Goal: Task Accomplishment & Management: Manage account settings

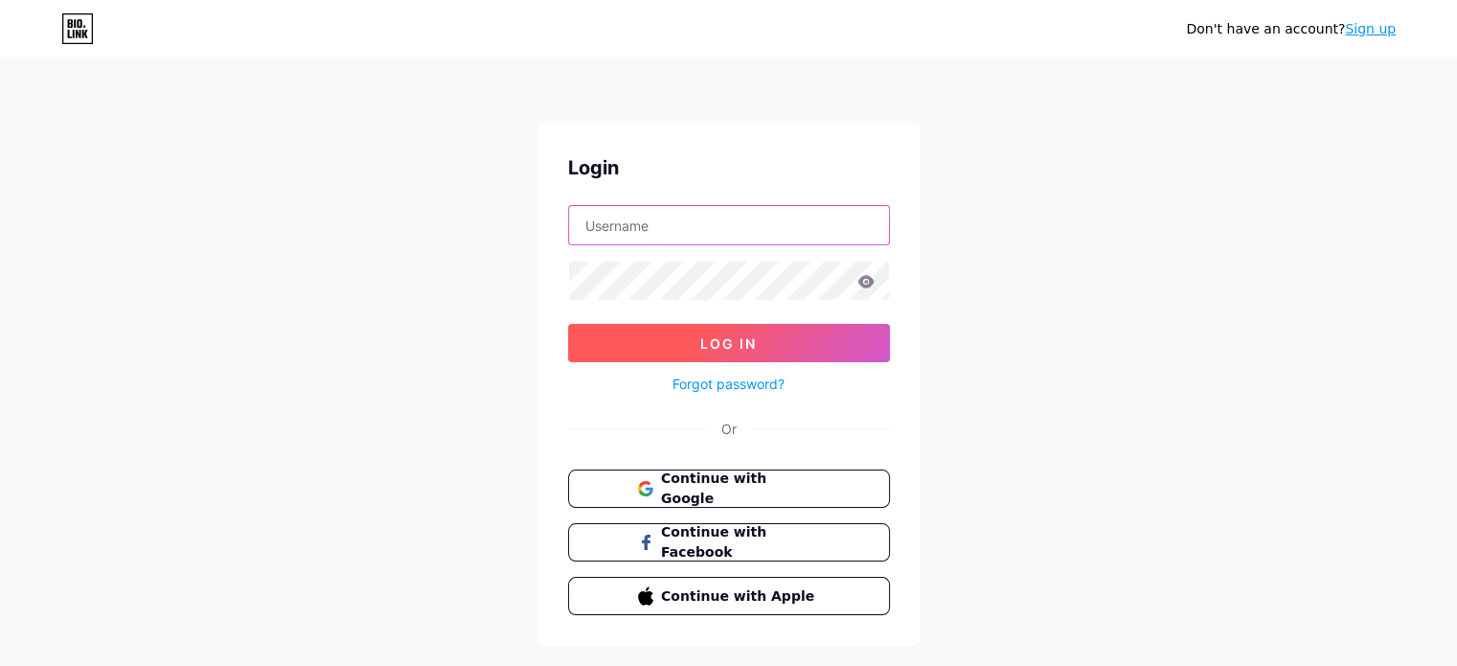
type input "rosduam@gmail.com"
click at [744, 345] on span "Log In" at bounding box center [728, 343] width 57 height 16
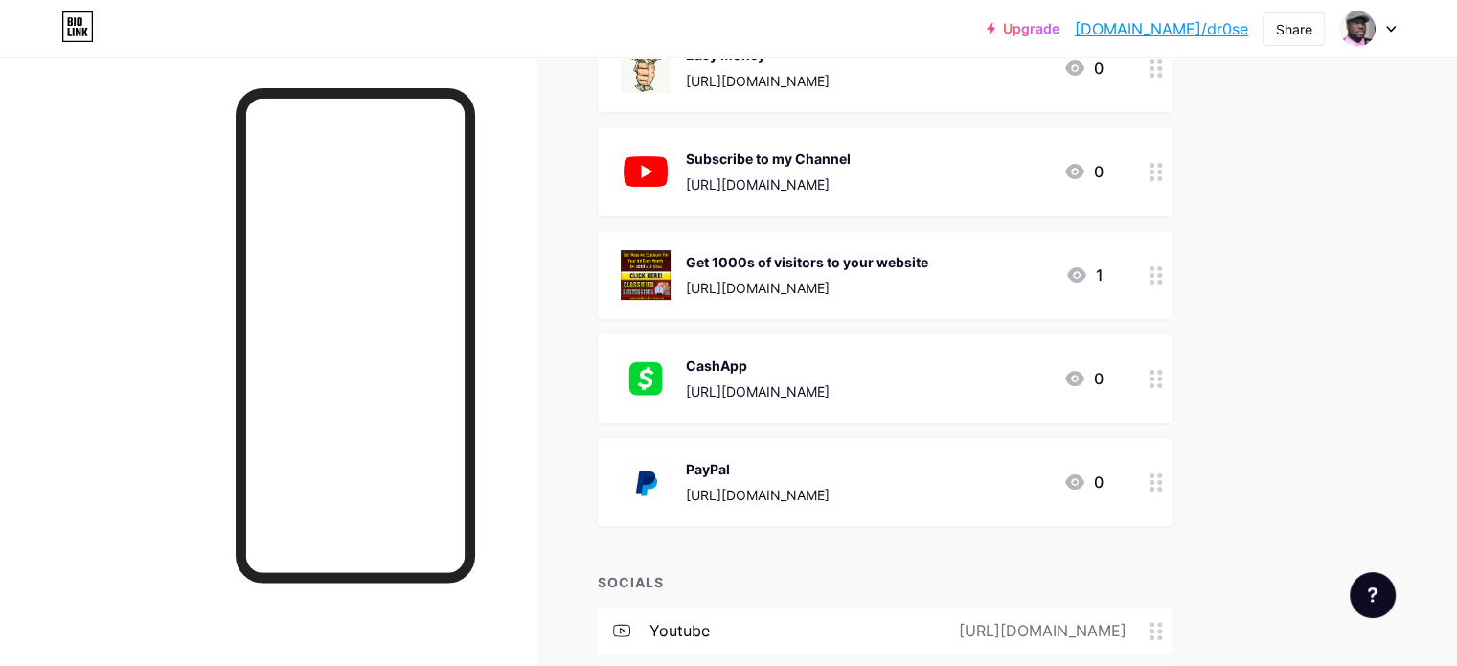
scroll to position [375, 0]
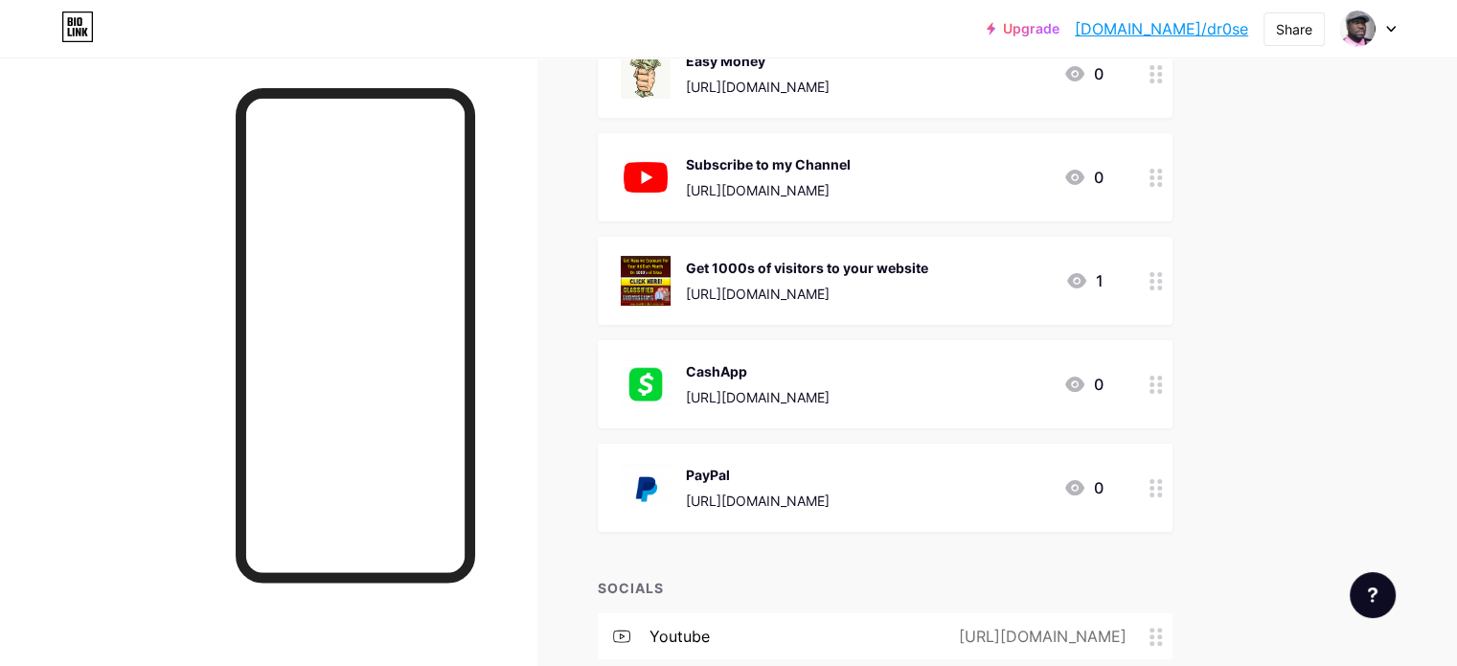
click at [1163, 283] on icon at bounding box center [1155, 281] width 13 height 18
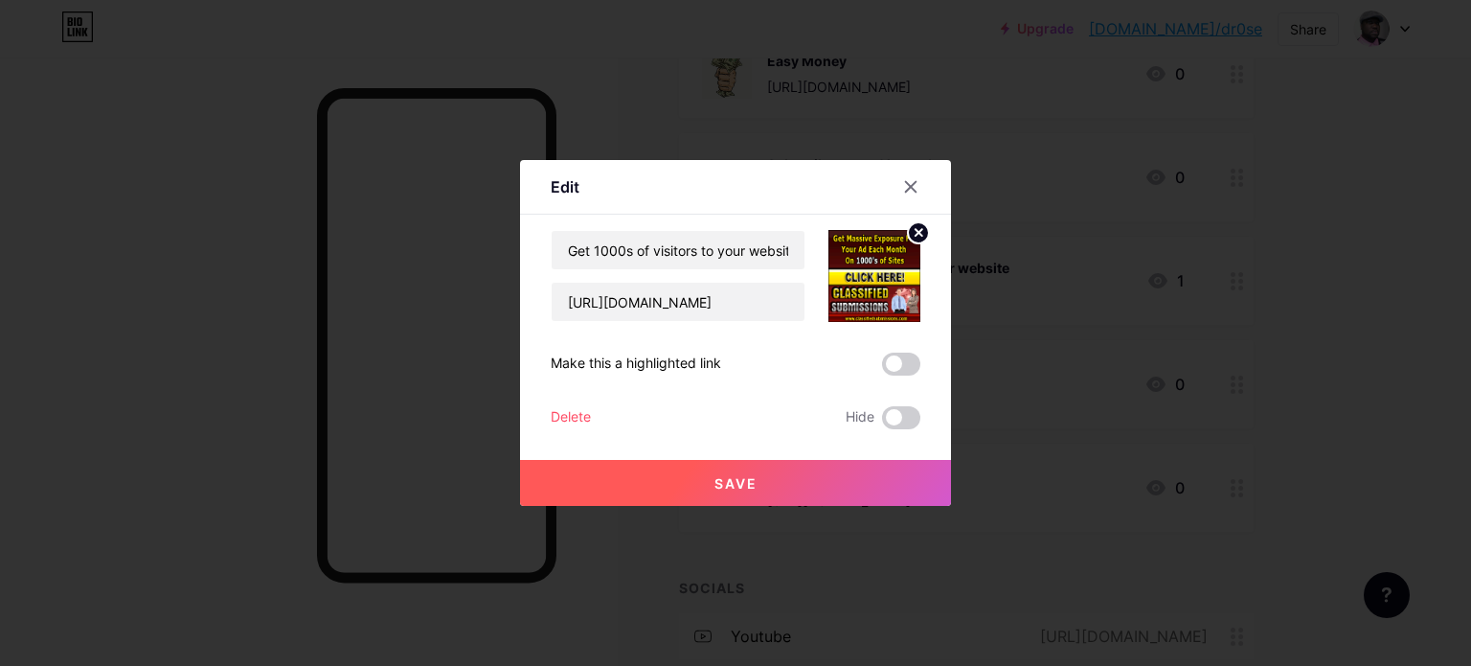
click at [570, 417] on div "Delete" at bounding box center [571, 417] width 40 height 23
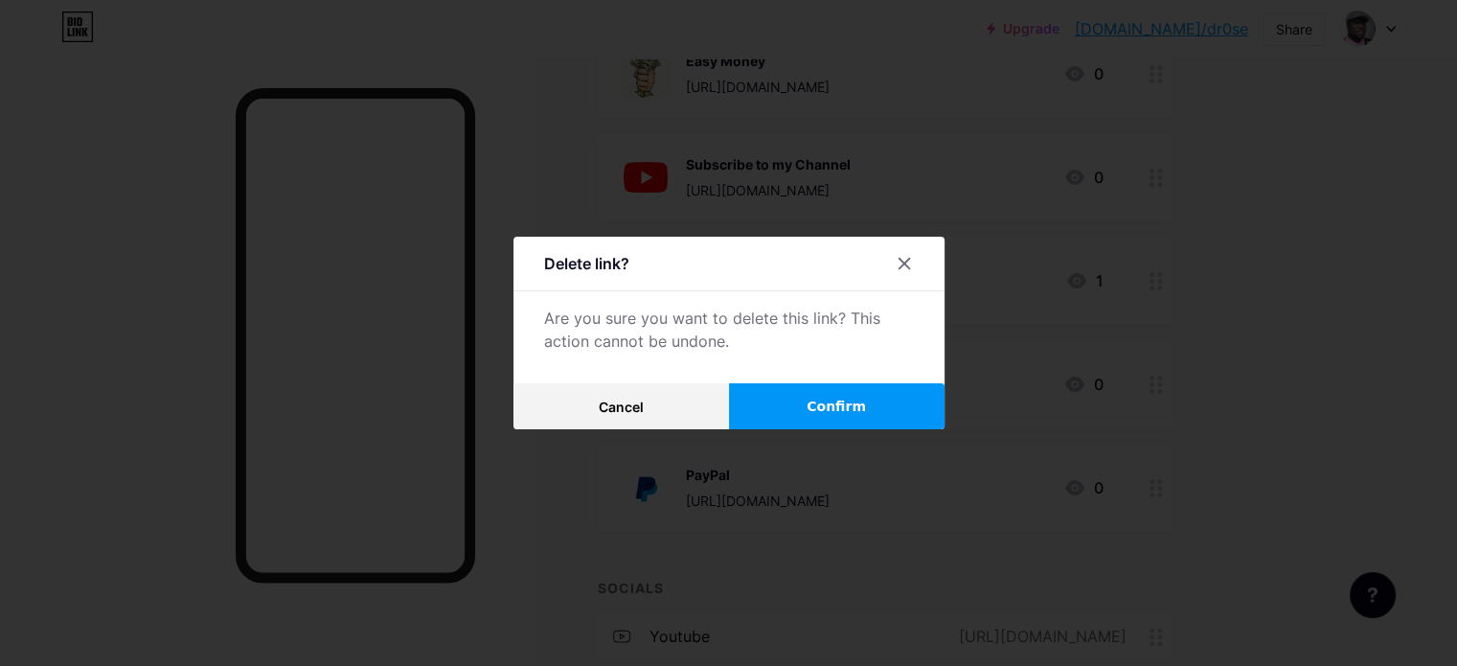
click at [825, 412] on span "Confirm" at bounding box center [835, 406] width 59 height 20
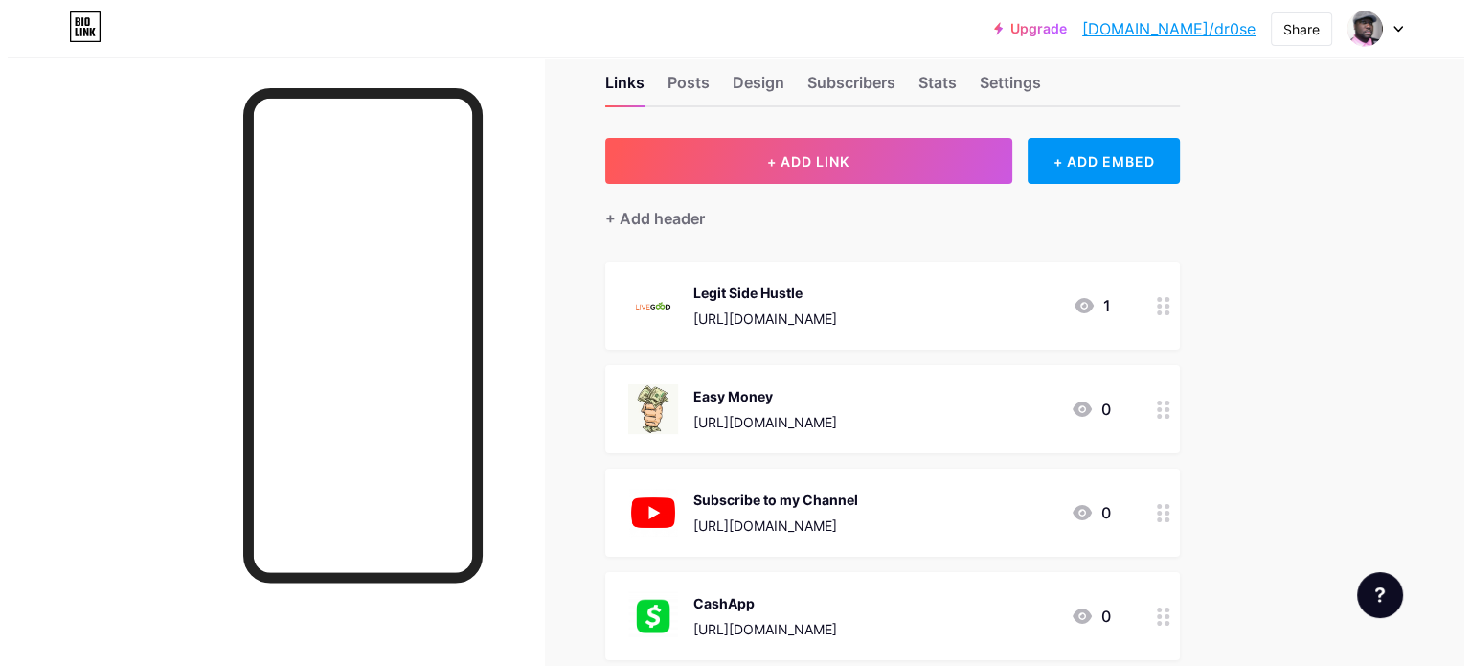
scroll to position [19, 0]
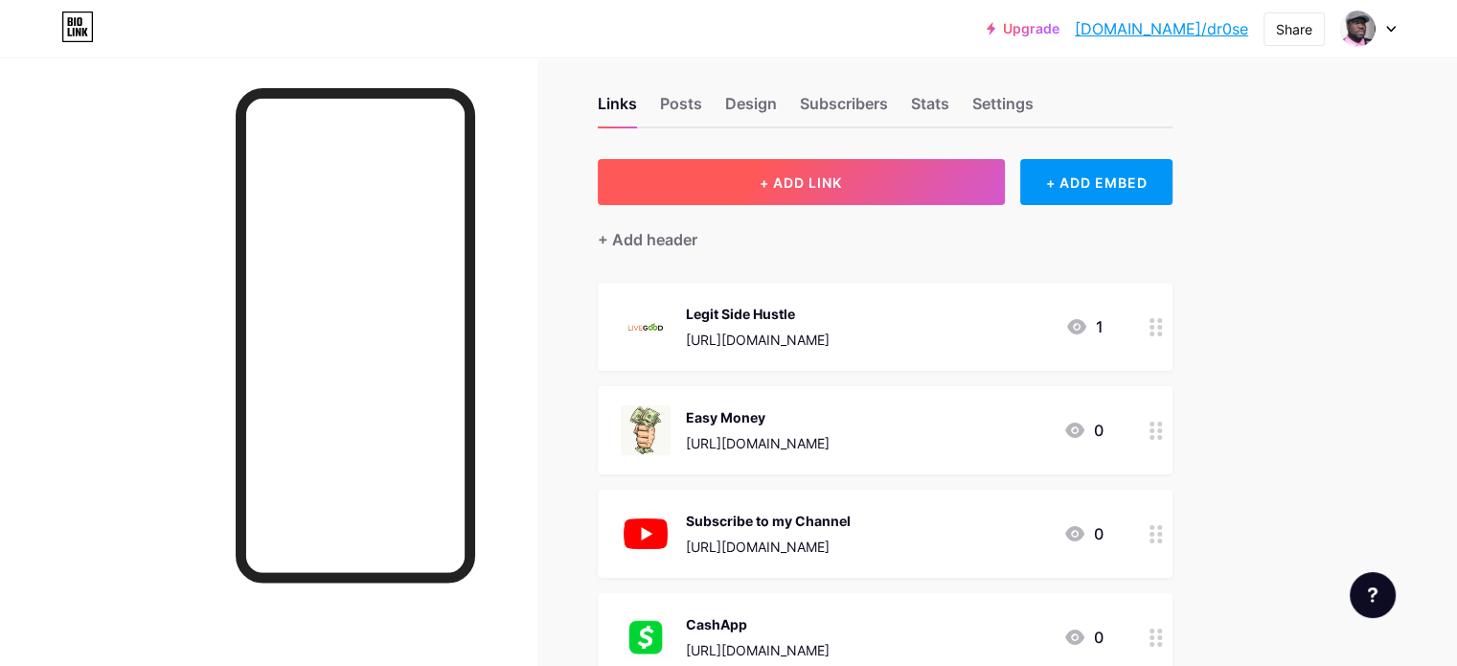
click at [842, 178] on span "+ ADD LINK" at bounding box center [800, 182] width 82 height 16
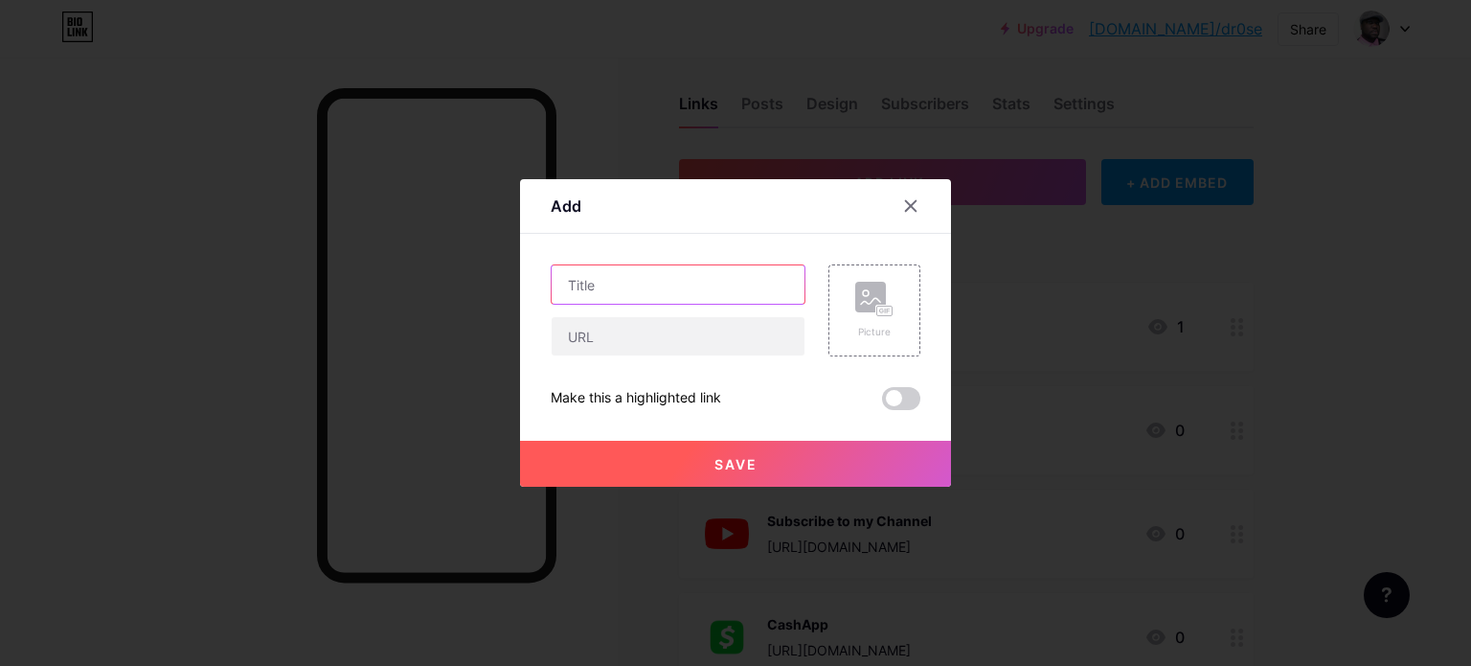
click at [586, 280] on input "text" at bounding box center [678, 284] width 253 height 38
type input "Venmo"
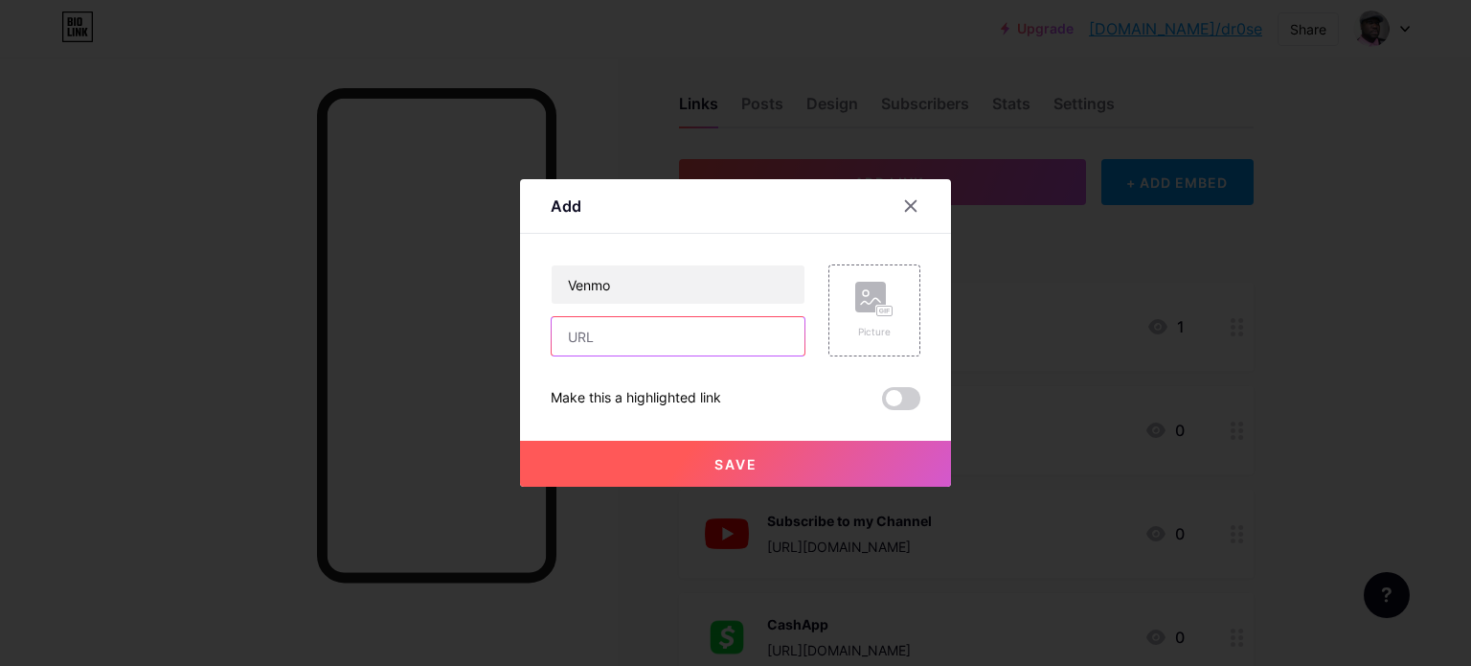
click at [594, 339] on input "text" at bounding box center [678, 336] width 253 height 38
paste input "[URL][DOMAIN_NAME]"
type input "[URL][DOMAIN_NAME]"
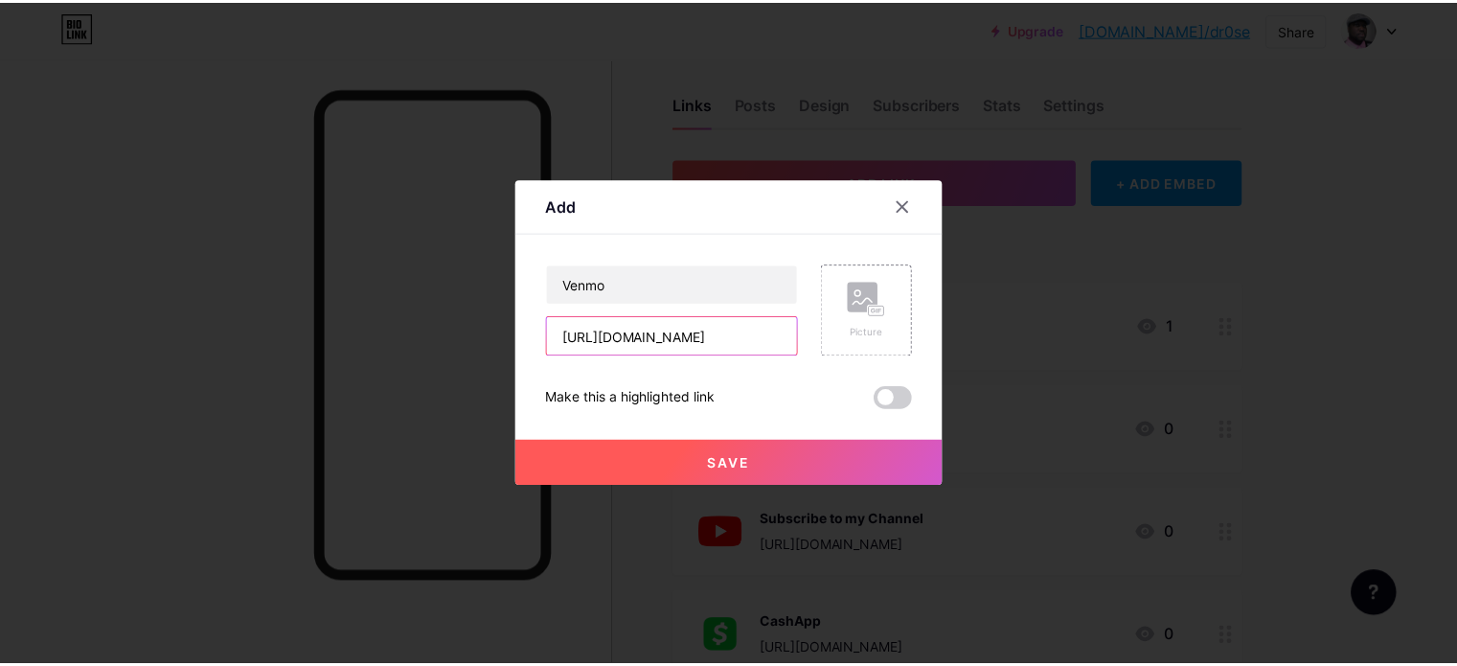
scroll to position [0, 0]
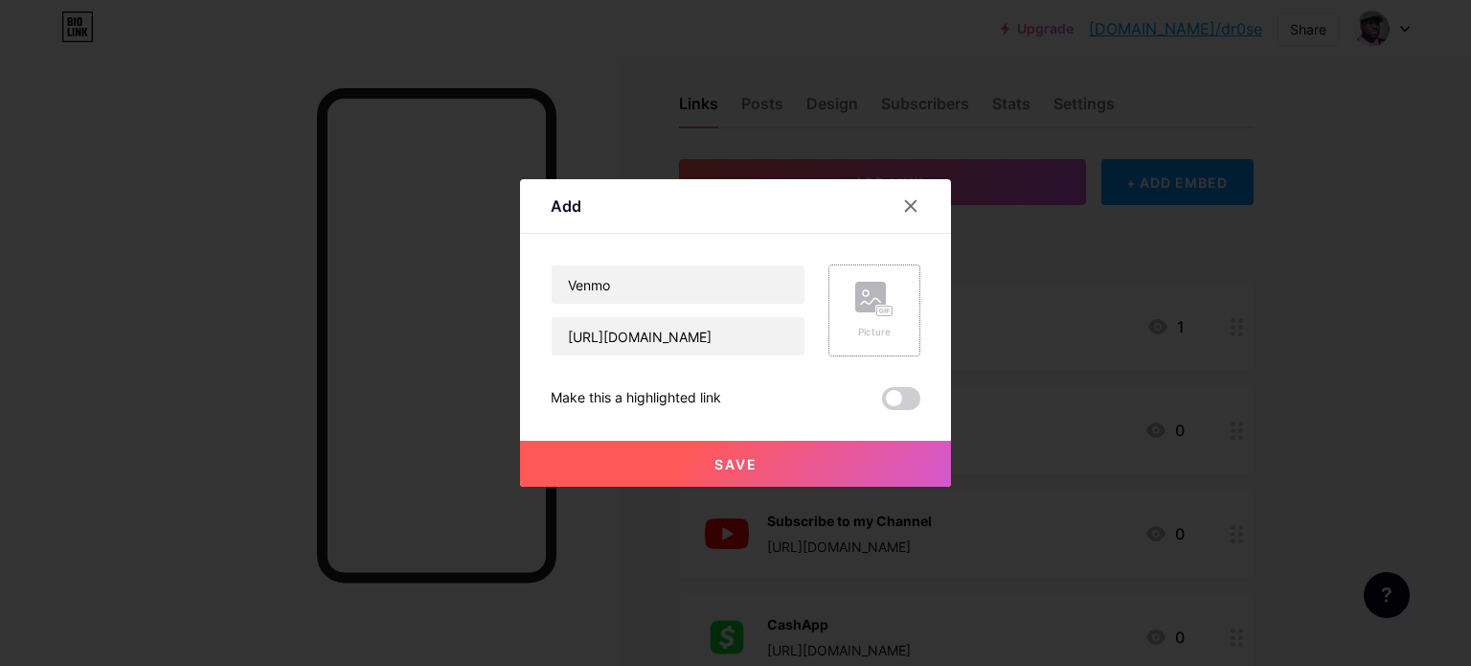
click at [873, 303] on rect at bounding box center [870, 297] width 31 height 31
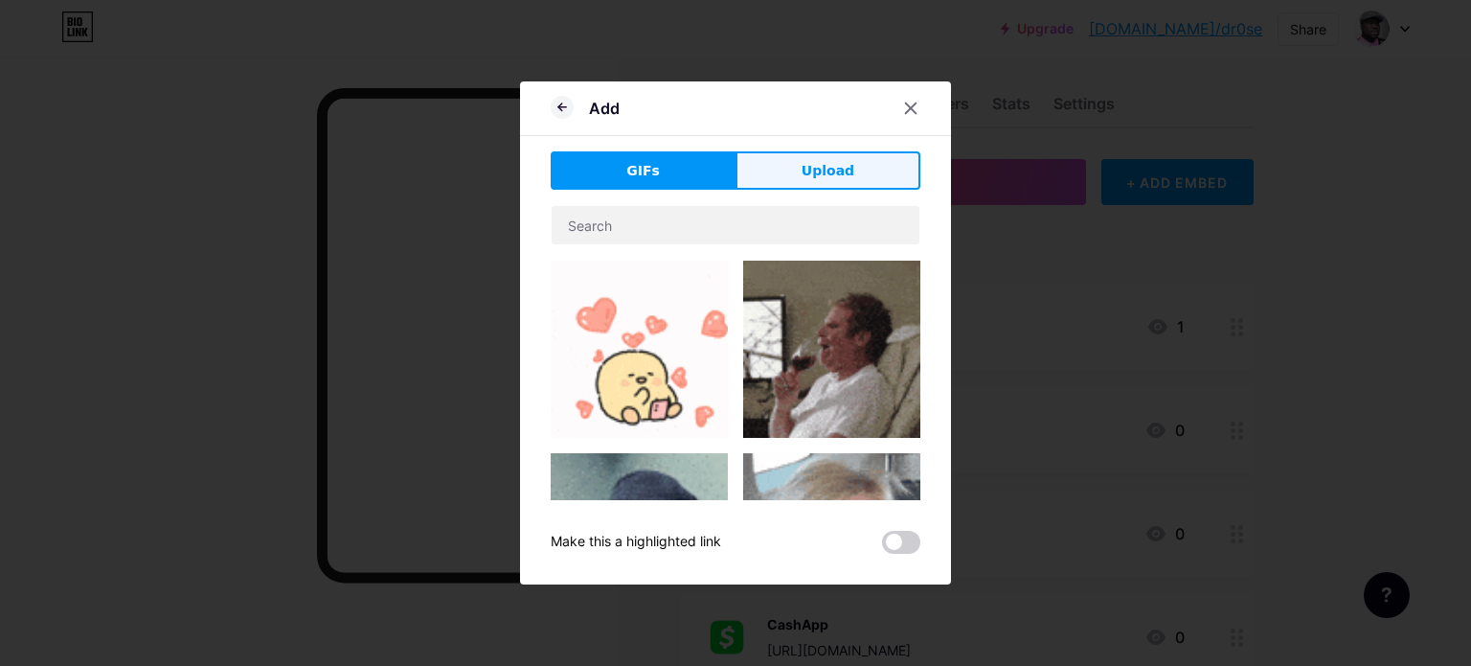
click at [859, 171] on button "Upload" at bounding box center [827, 170] width 185 height 38
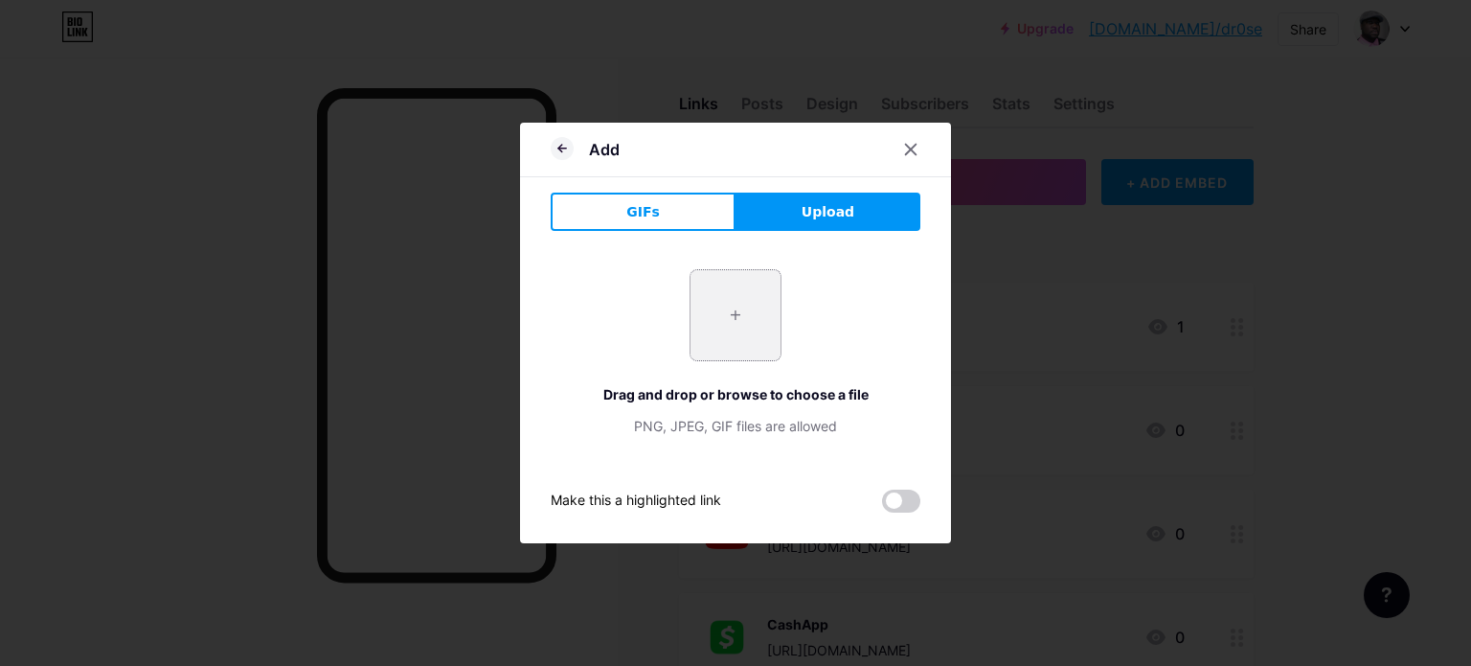
click at [747, 318] on input "file" at bounding box center [735, 315] width 90 height 90
type input "C:\fakepath\Venmo.jpg"
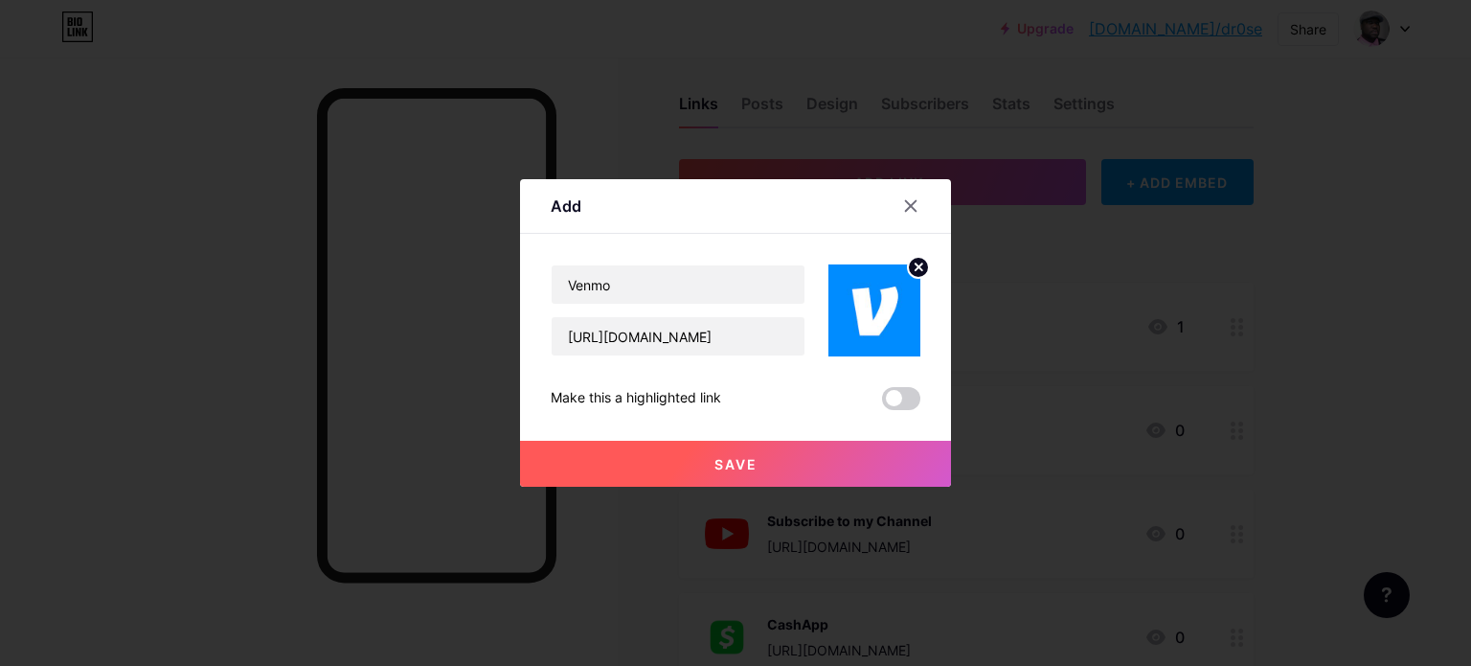
click at [742, 466] on span "Save" at bounding box center [735, 464] width 43 height 16
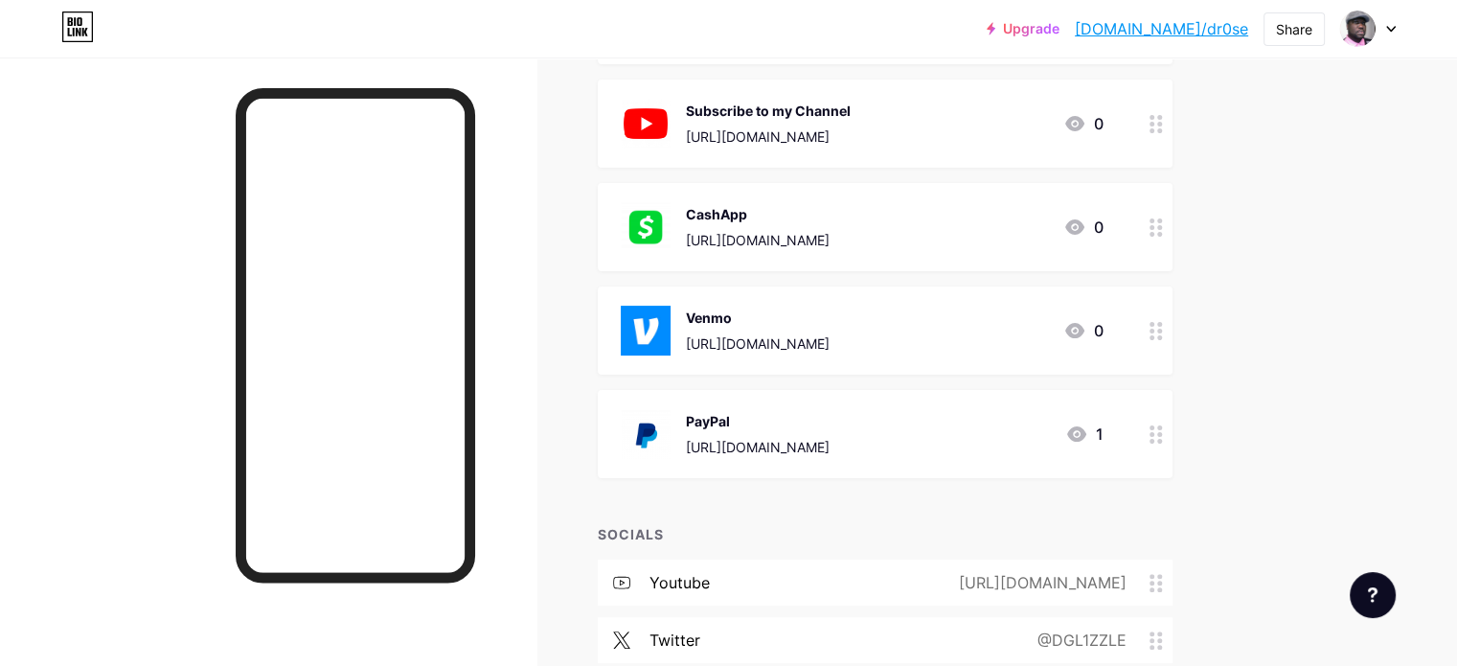
scroll to position [74, 0]
